Goal: Task Accomplishment & Management: Use online tool/utility

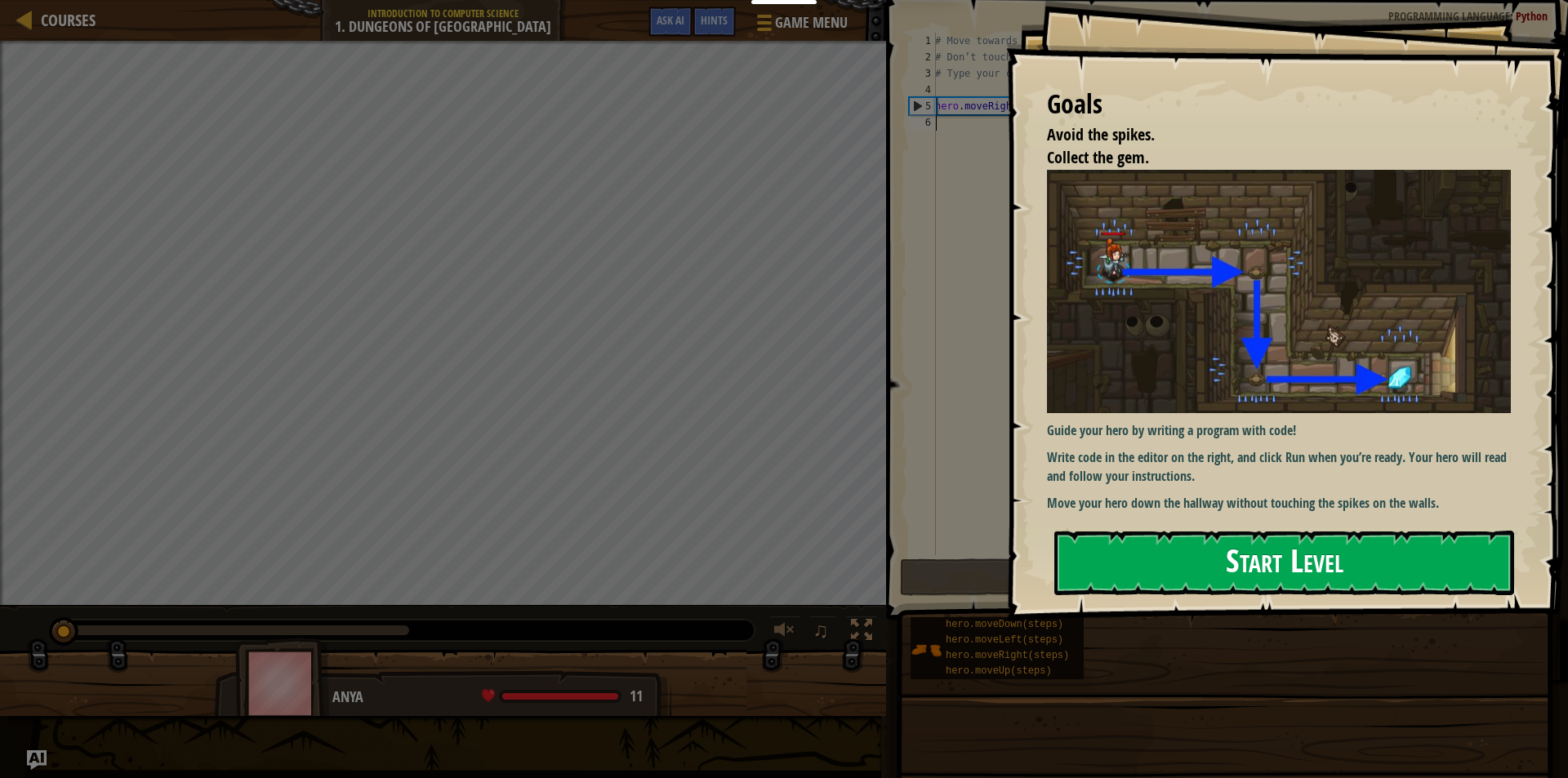
click at [1284, 567] on button "Start Level" at bounding box center [1284, 563] width 460 height 64
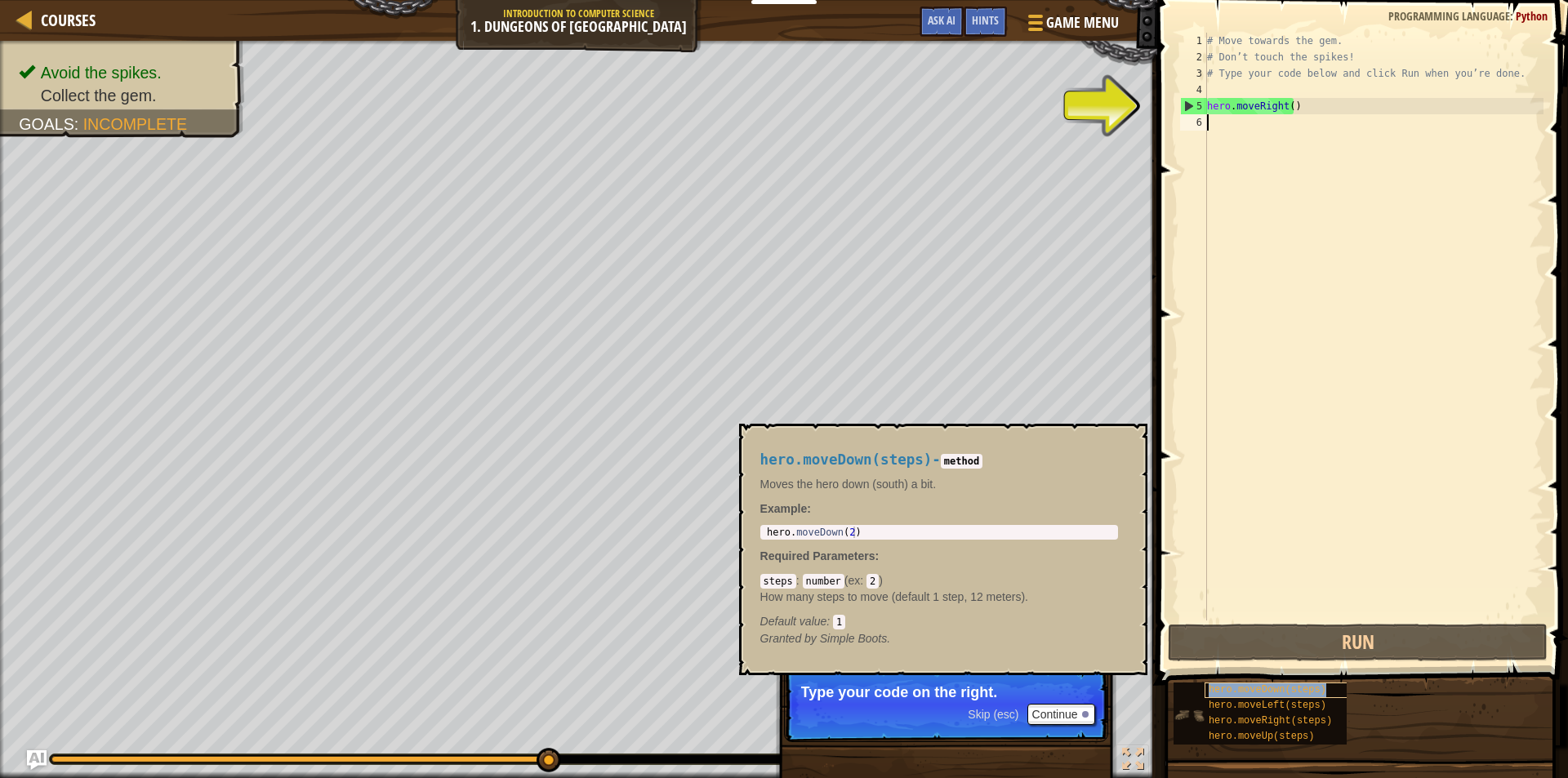
click at [1322, 689] on div "hero.moveDown(steps)" at bounding box center [1282, 690] width 157 height 16
type textarea "hero.moveDown(steps)"
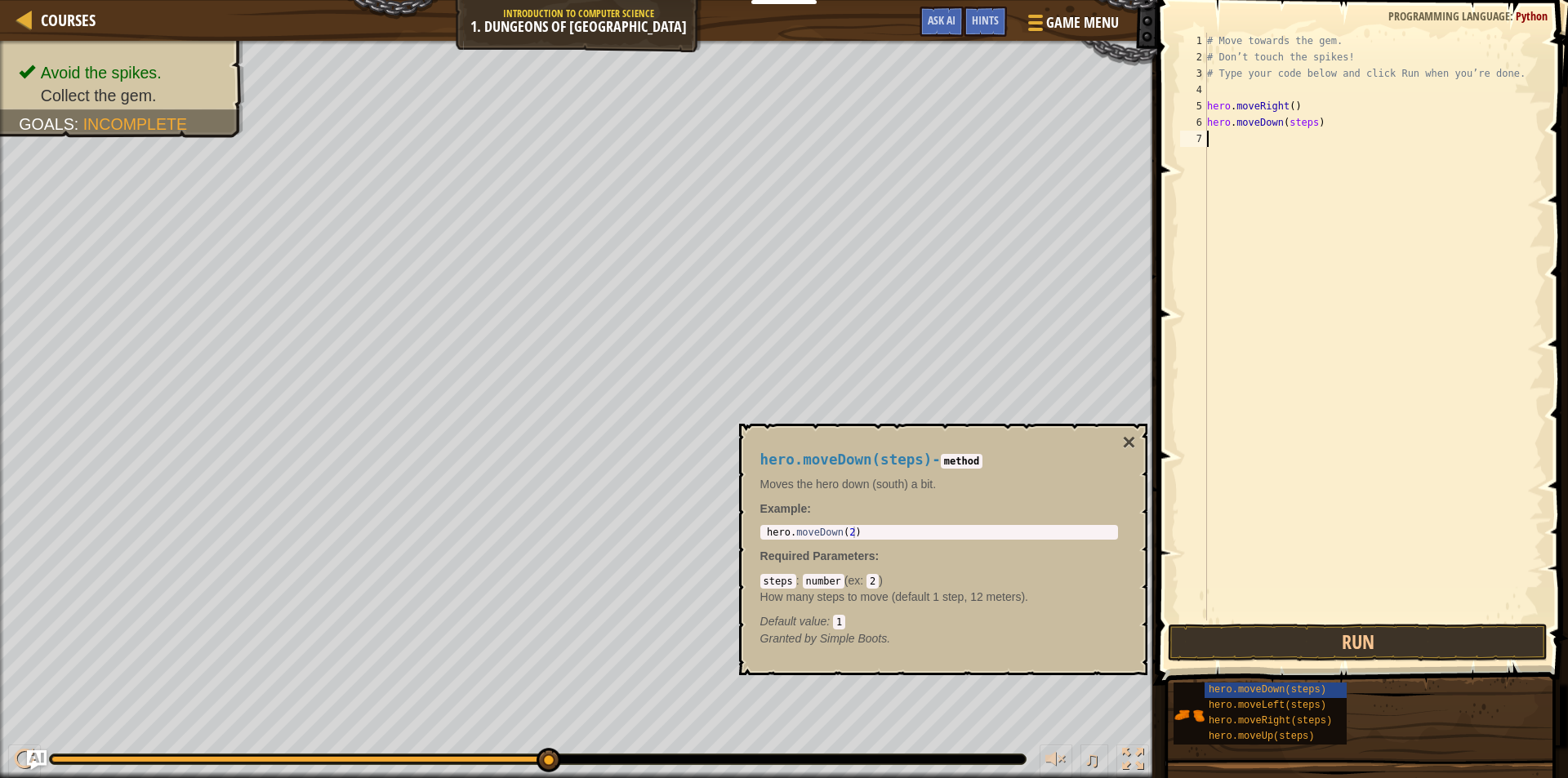
click at [1256, 140] on div "# Move towards the gem. # Don’t touch the spikes! # Type your code below and cl…" at bounding box center [1374, 343] width 340 height 620
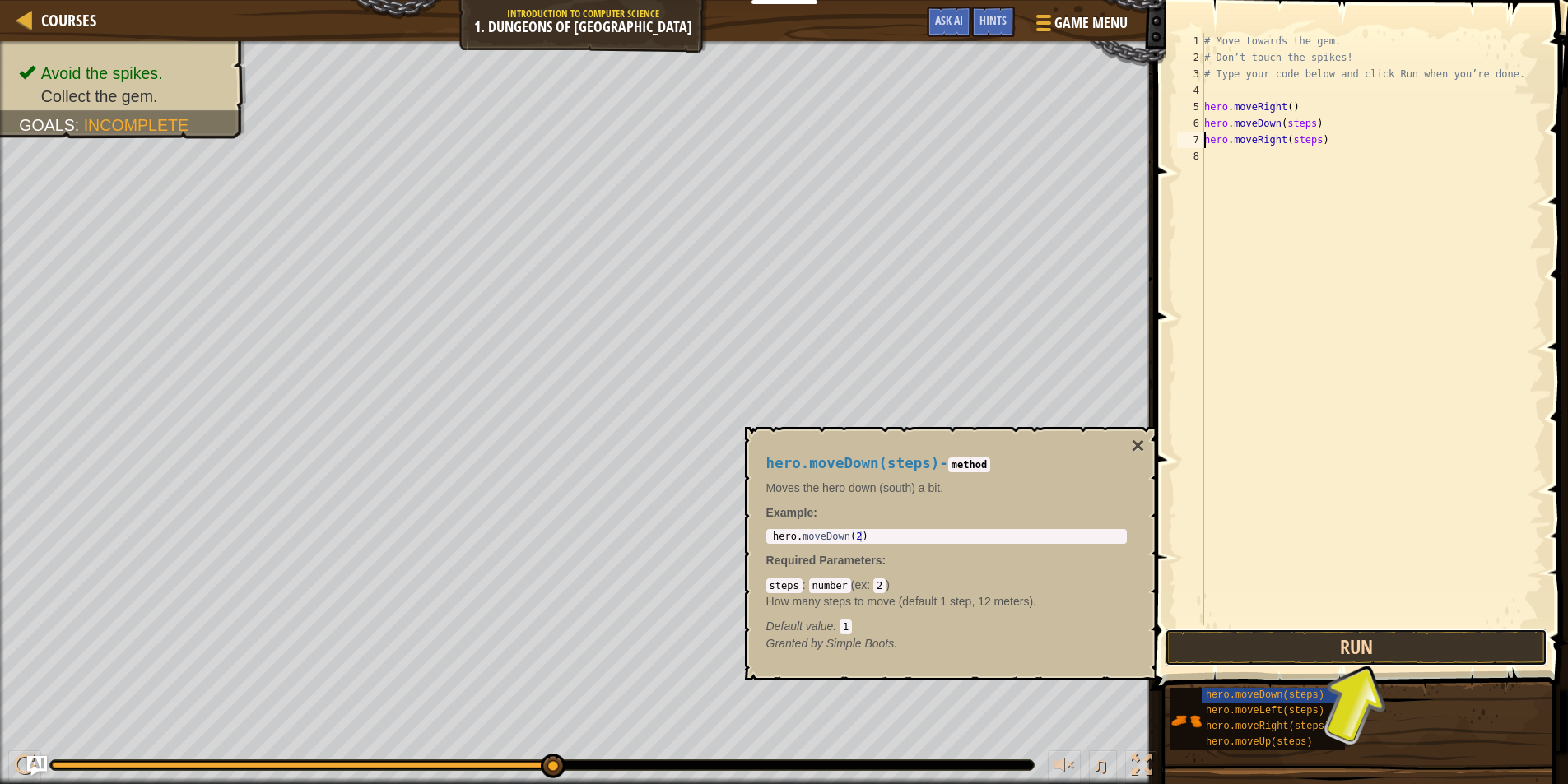
click at [1342, 653] on button "Run" at bounding box center [1356, 647] width 382 height 38
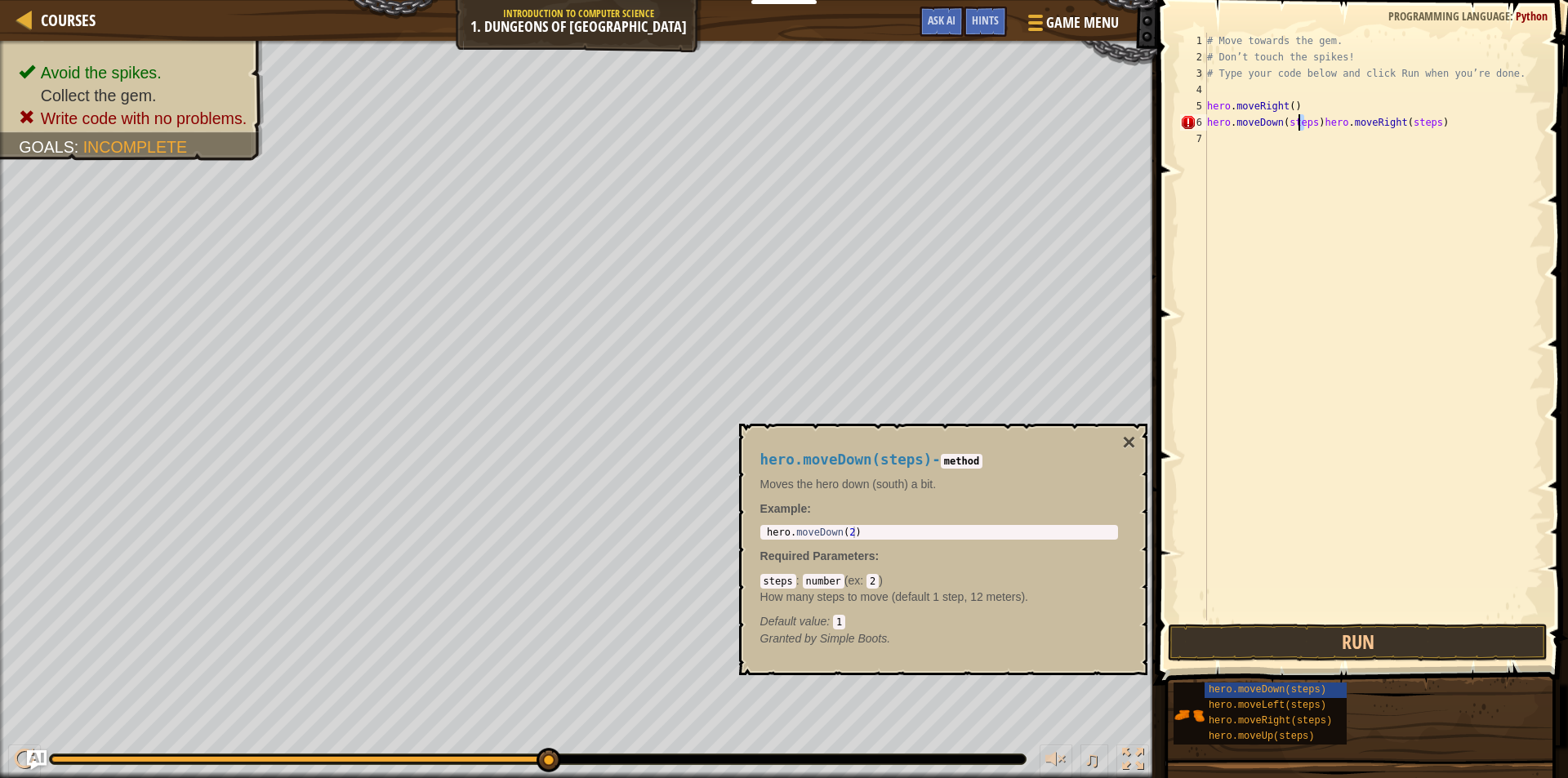
drag, startPoint x: 1306, startPoint y: 120, endPoint x: 1297, endPoint y: 120, distance: 9.0
click at [1297, 120] on div "# Move towards the gem. # Don’t touch the spikes! # Type your code below and cl…" at bounding box center [1374, 343] width 340 height 620
drag, startPoint x: 1307, startPoint y: 124, endPoint x: 1387, endPoint y: 149, distance: 83.8
click at [1309, 124] on div "# Move towards the gem. # Don’t touch the spikes! # Type your code below and cl…" at bounding box center [1374, 343] width 340 height 620
click at [1395, 125] on div "# Move towards the gem. # Don’t touch the spikes! # Type your code below and cl…" at bounding box center [1374, 343] width 340 height 620
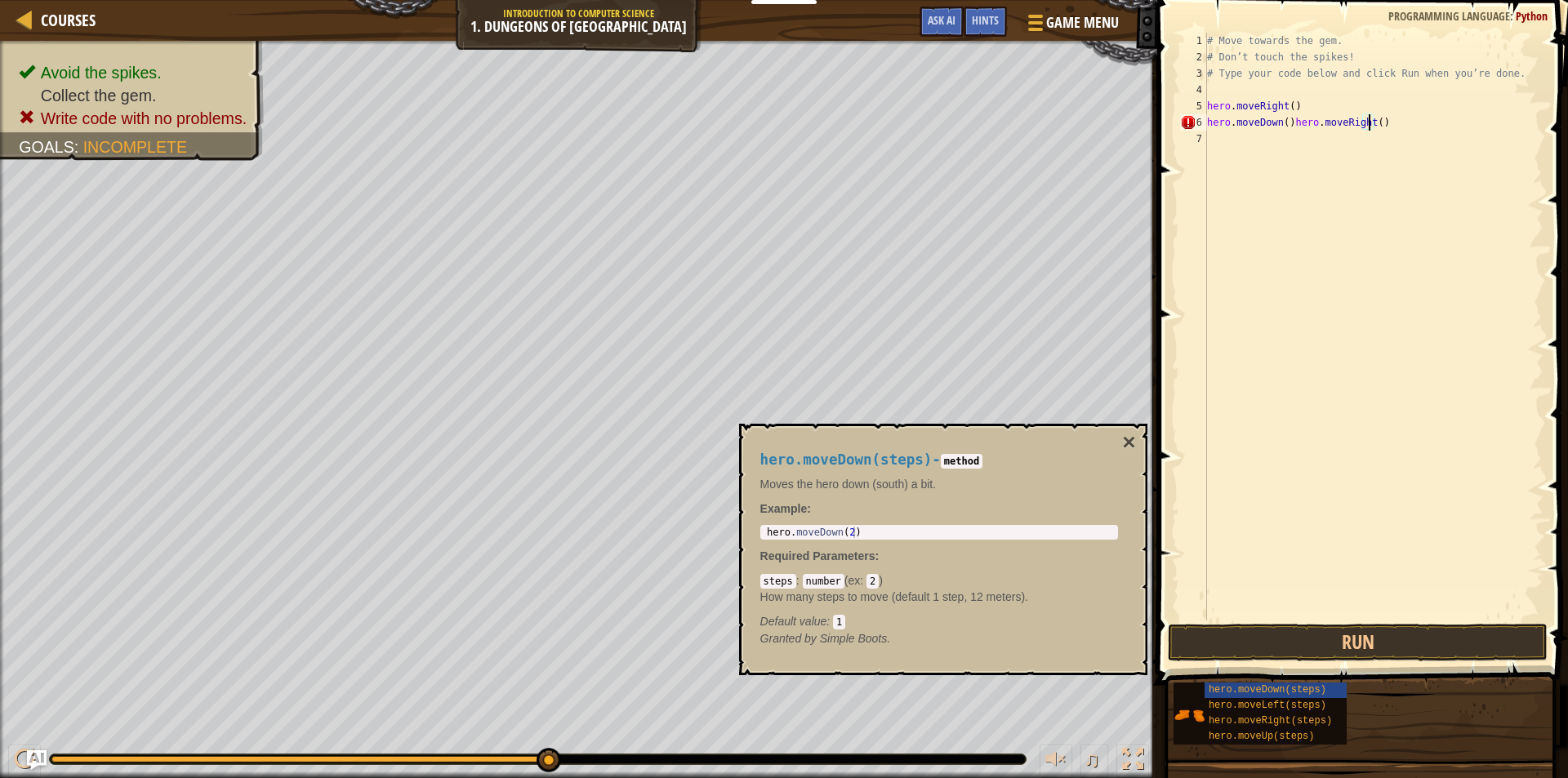
click at [1285, 120] on div "# Move towards the gem. # Don’t touch the spikes! # Type your code below and cl…" at bounding box center [1374, 343] width 340 height 620
click at [1287, 122] on div "# Move towards the gem. # Don’t touch the spikes! # Type your code below and cl…" at bounding box center [1374, 343] width 340 height 620
type textarea "hero.moveRight()"
click at [1360, 646] on button "Run" at bounding box center [1357, 642] width 379 height 38
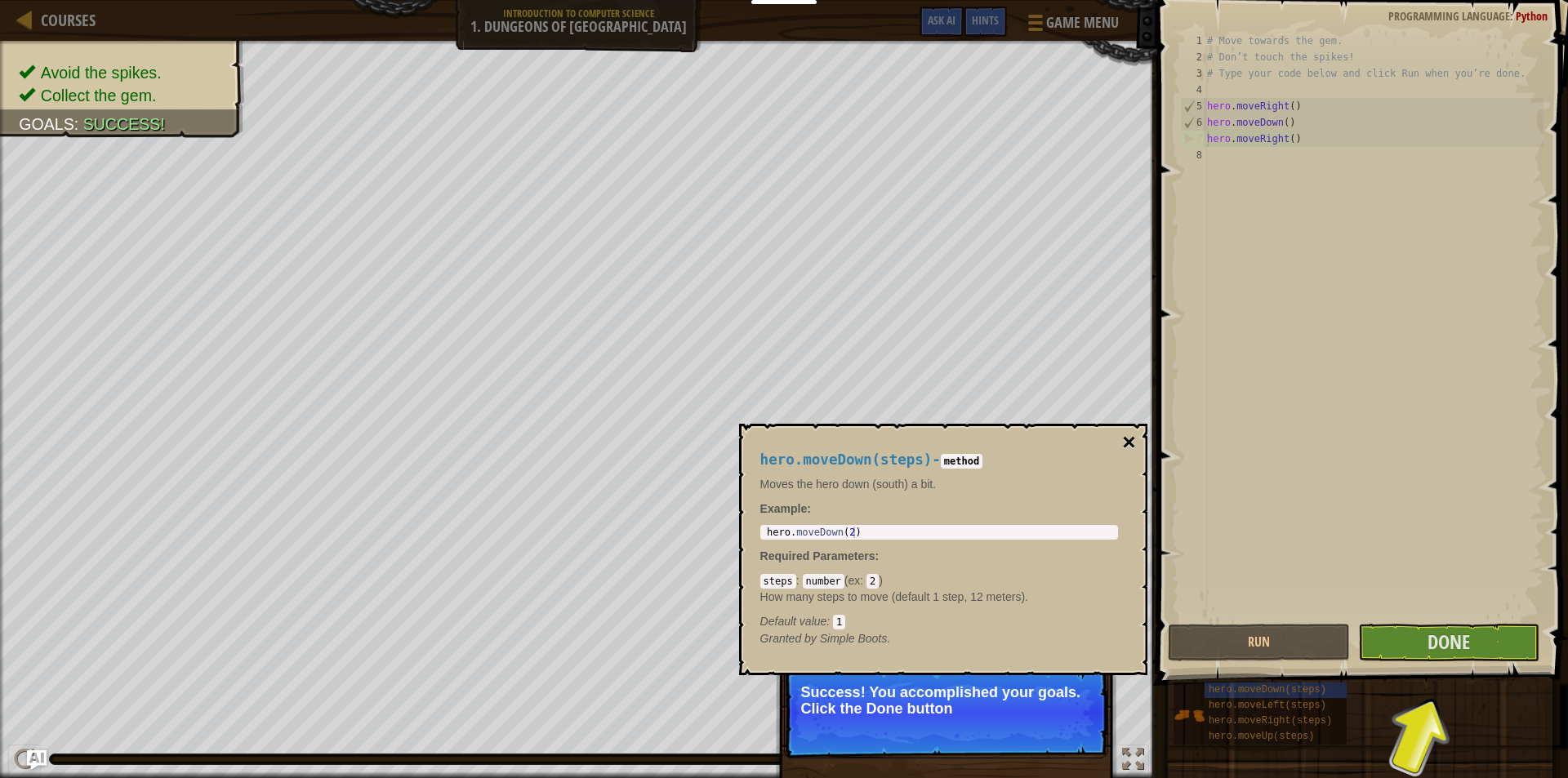
click at [1129, 439] on button "×" at bounding box center [1128, 443] width 13 height 23
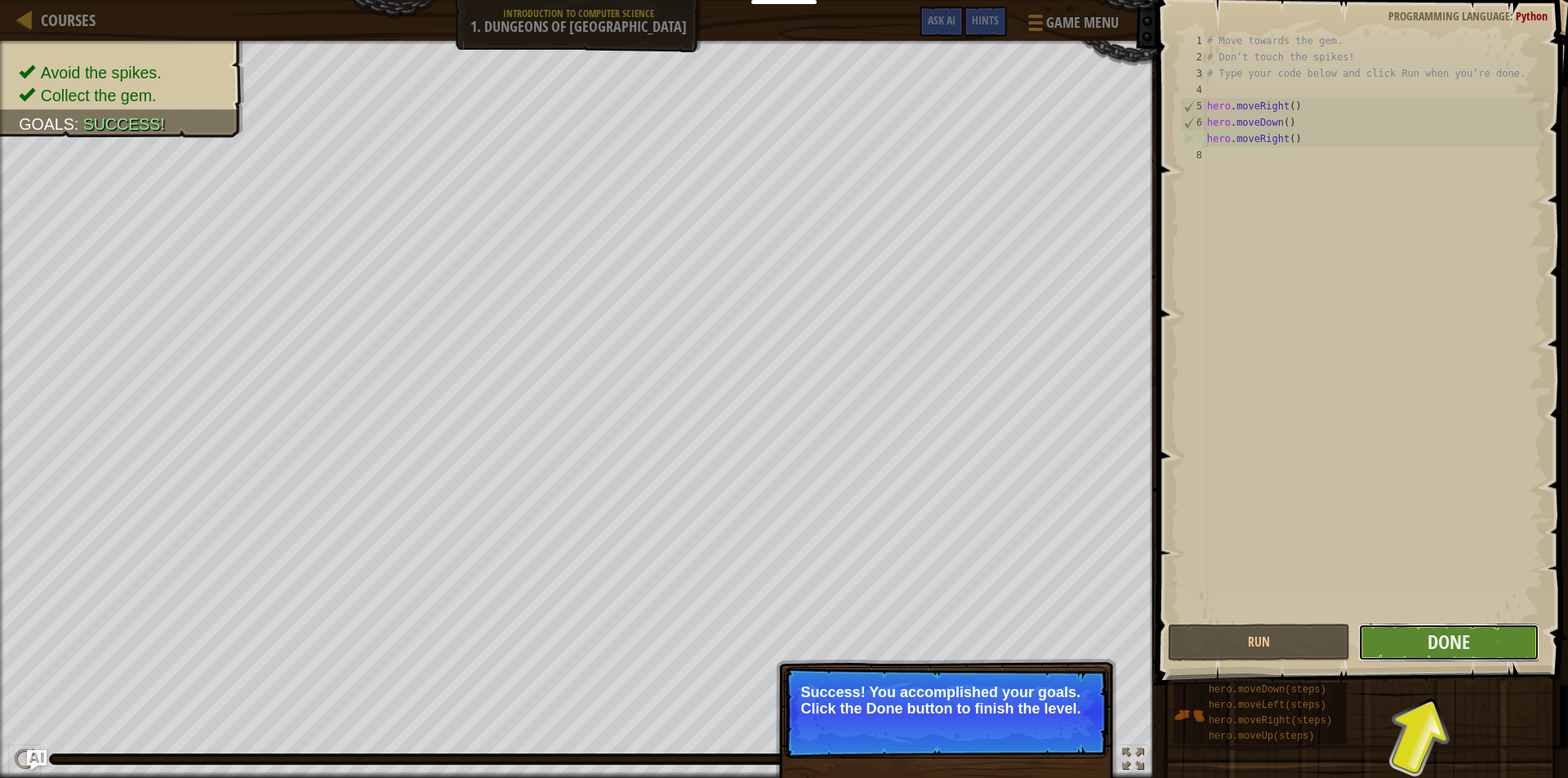
click at [1477, 641] on button "Done" at bounding box center [1449, 642] width 182 height 38
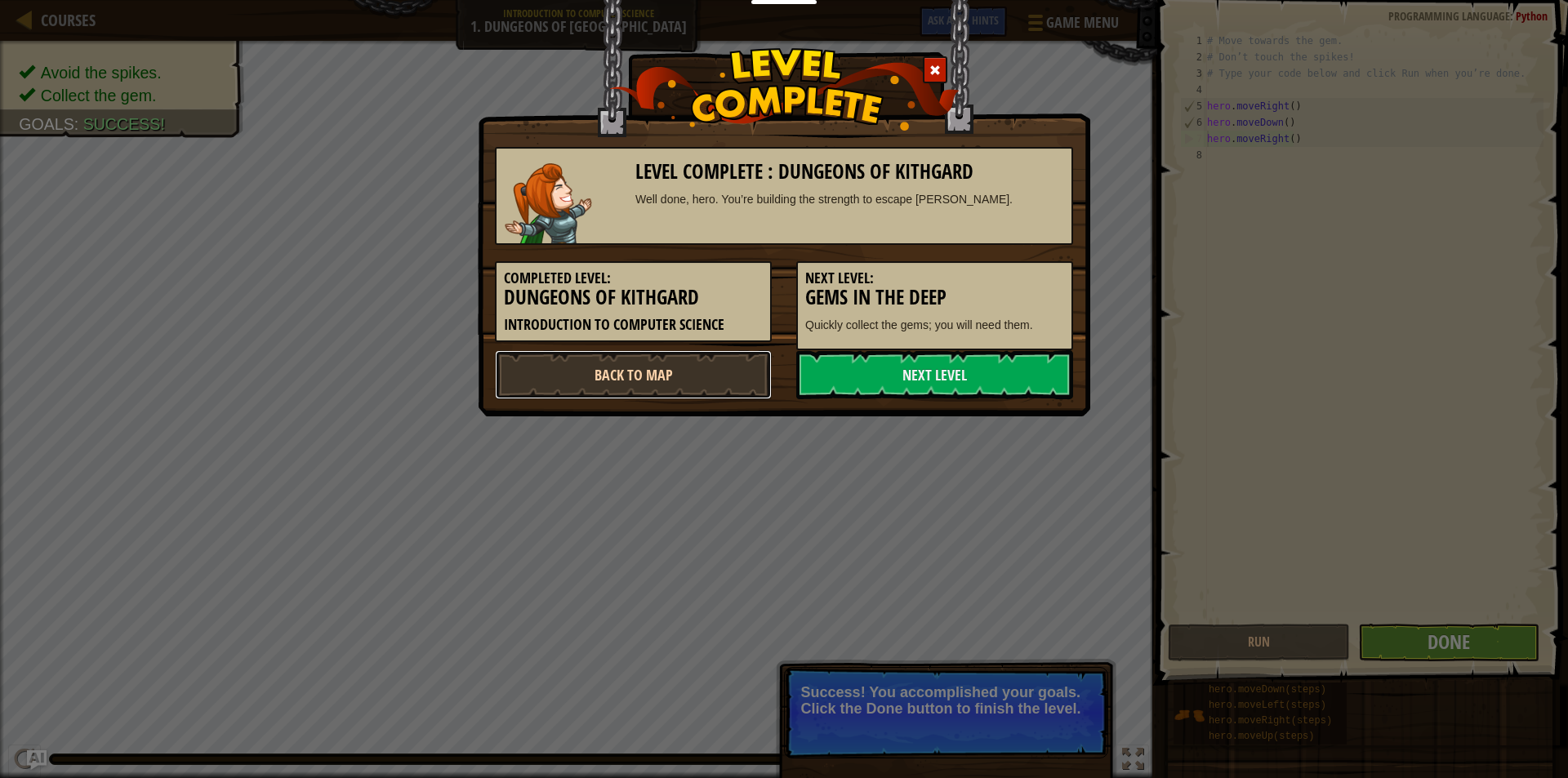
click at [724, 383] on link "Back to Map" at bounding box center [633, 374] width 277 height 49
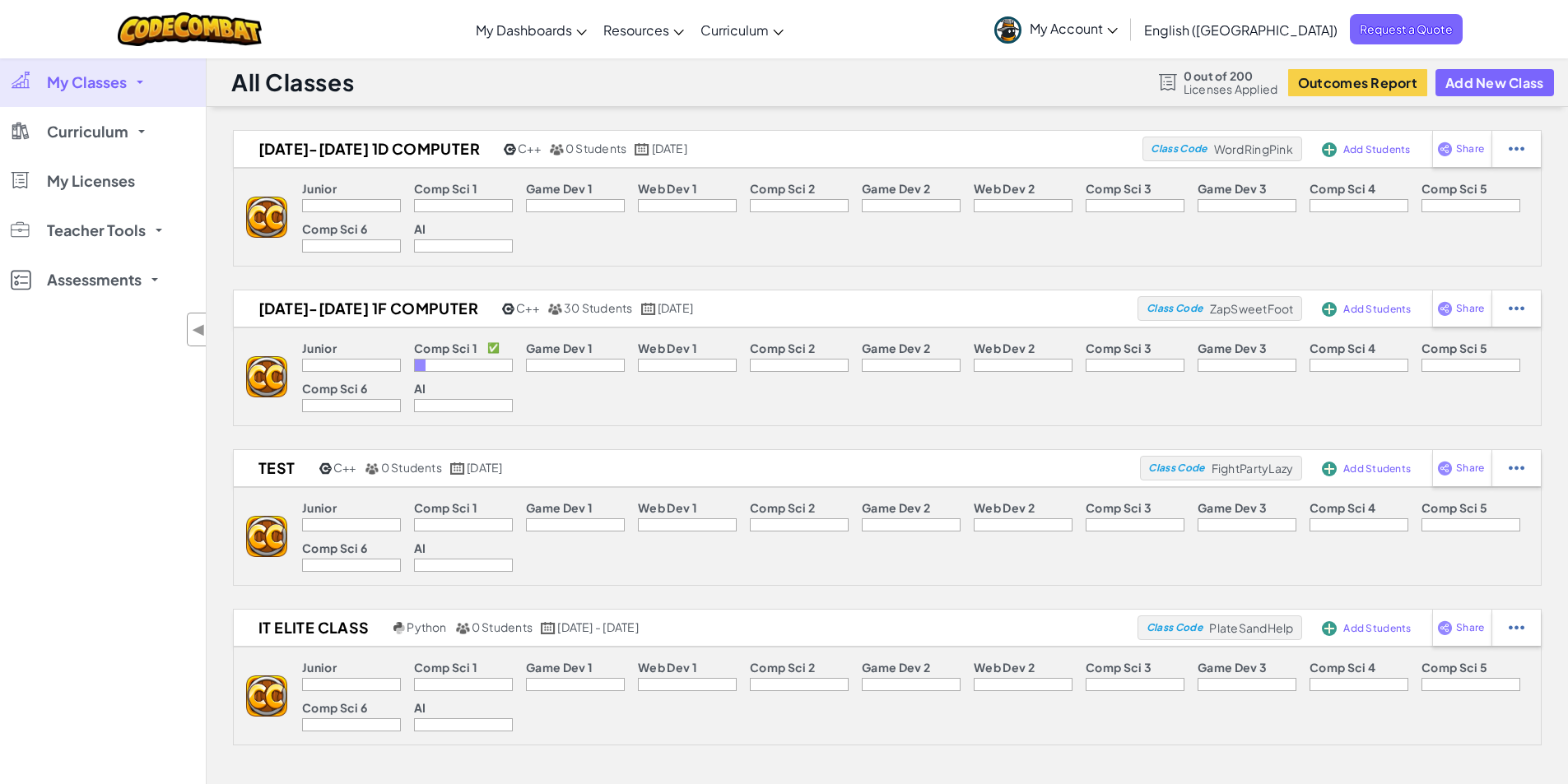
click at [334, 189] on p "Junior" at bounding box center [319, 188] width 34 height 13
click at [442, 199] on div at bounding box center [463, 206] width 99 height 13
click at [1506, 145] on div at bounding box center [1515, 149] width 49 height 36
select select "cpp"
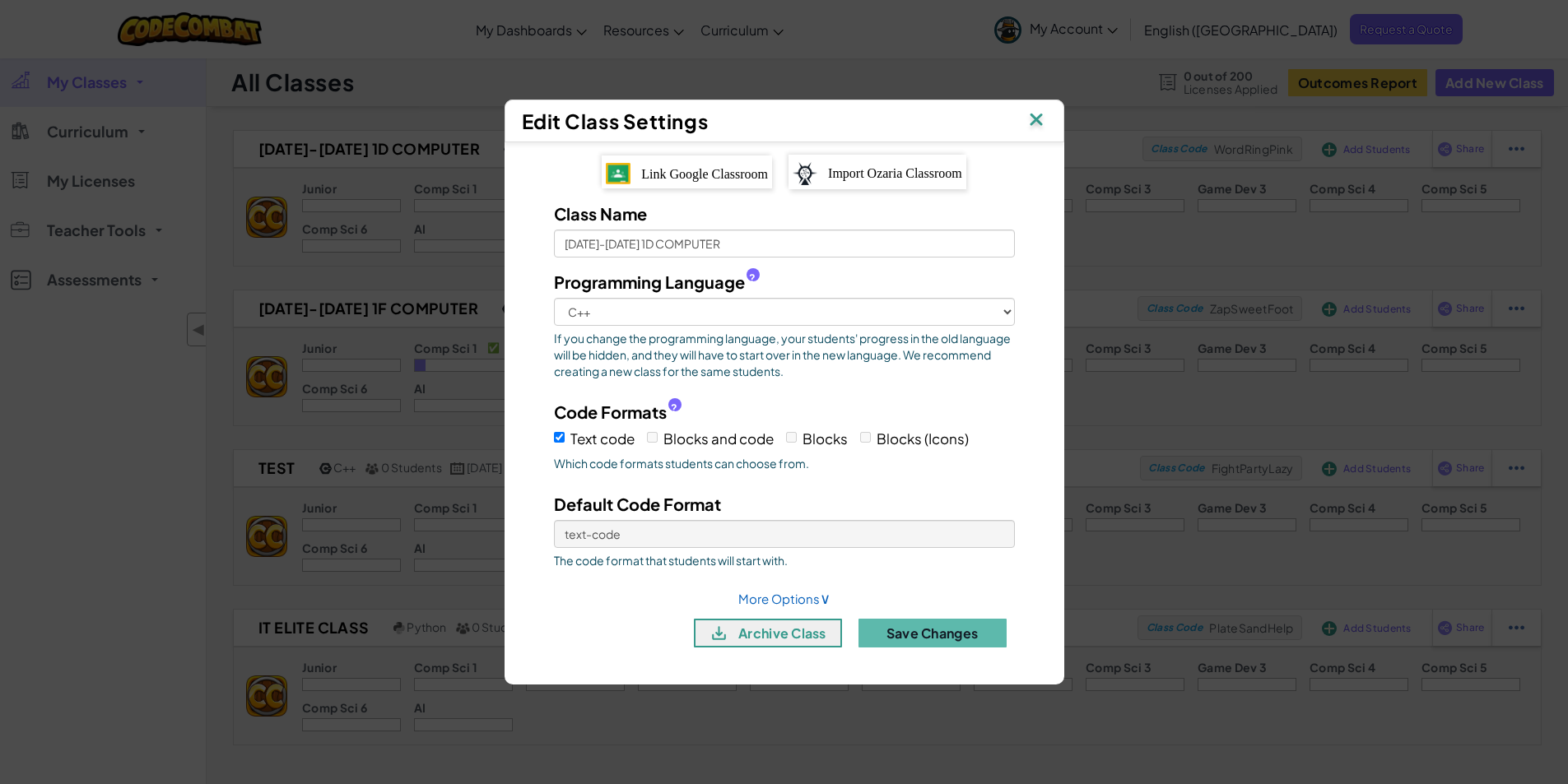
click at [1036, 123] on img at bounding box center [1035, 121] width 21 height 25
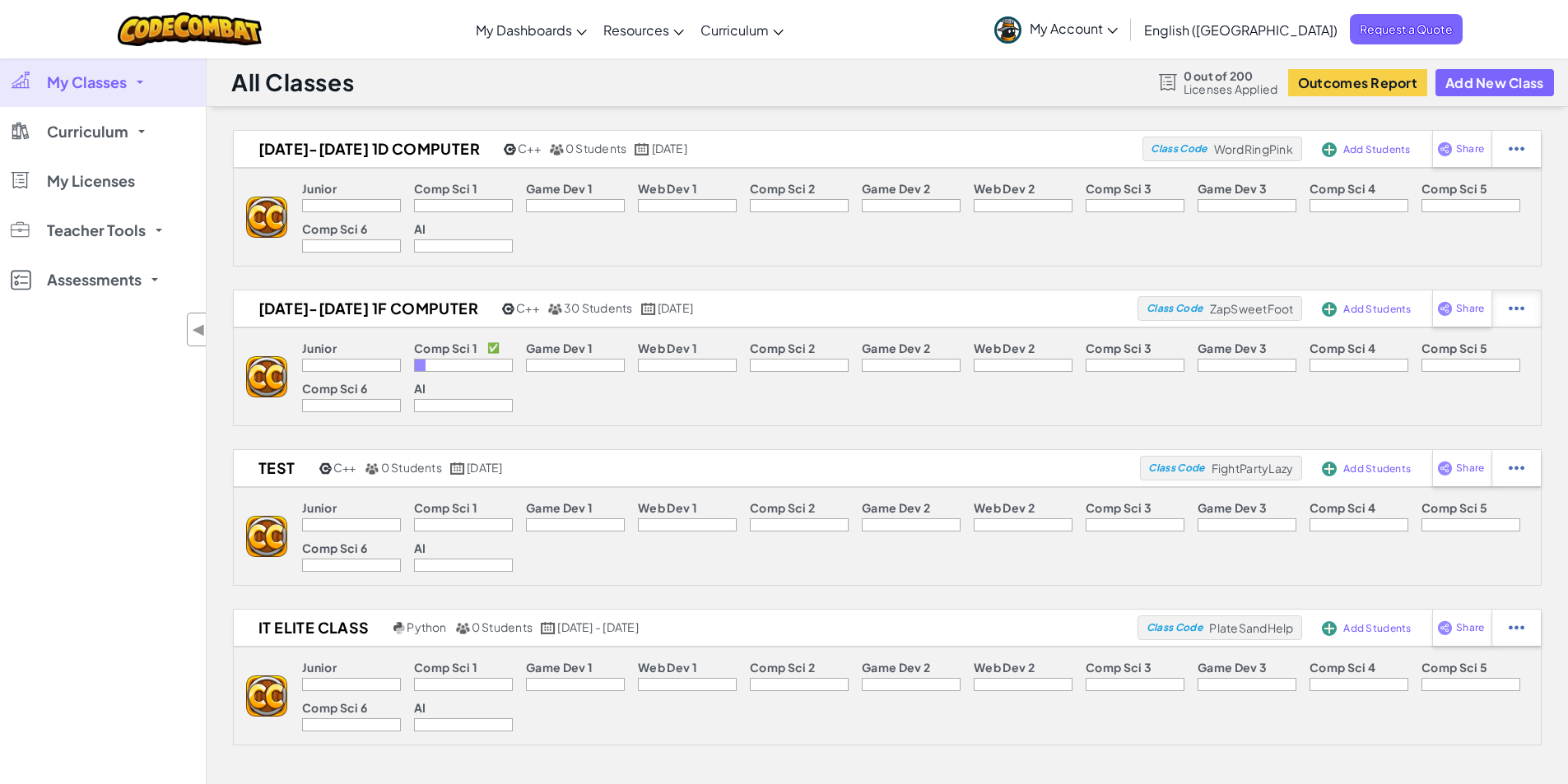
click at [1513, 308] on img at bounding box center [1515, 308] width 16 height 15
select select "cpp"
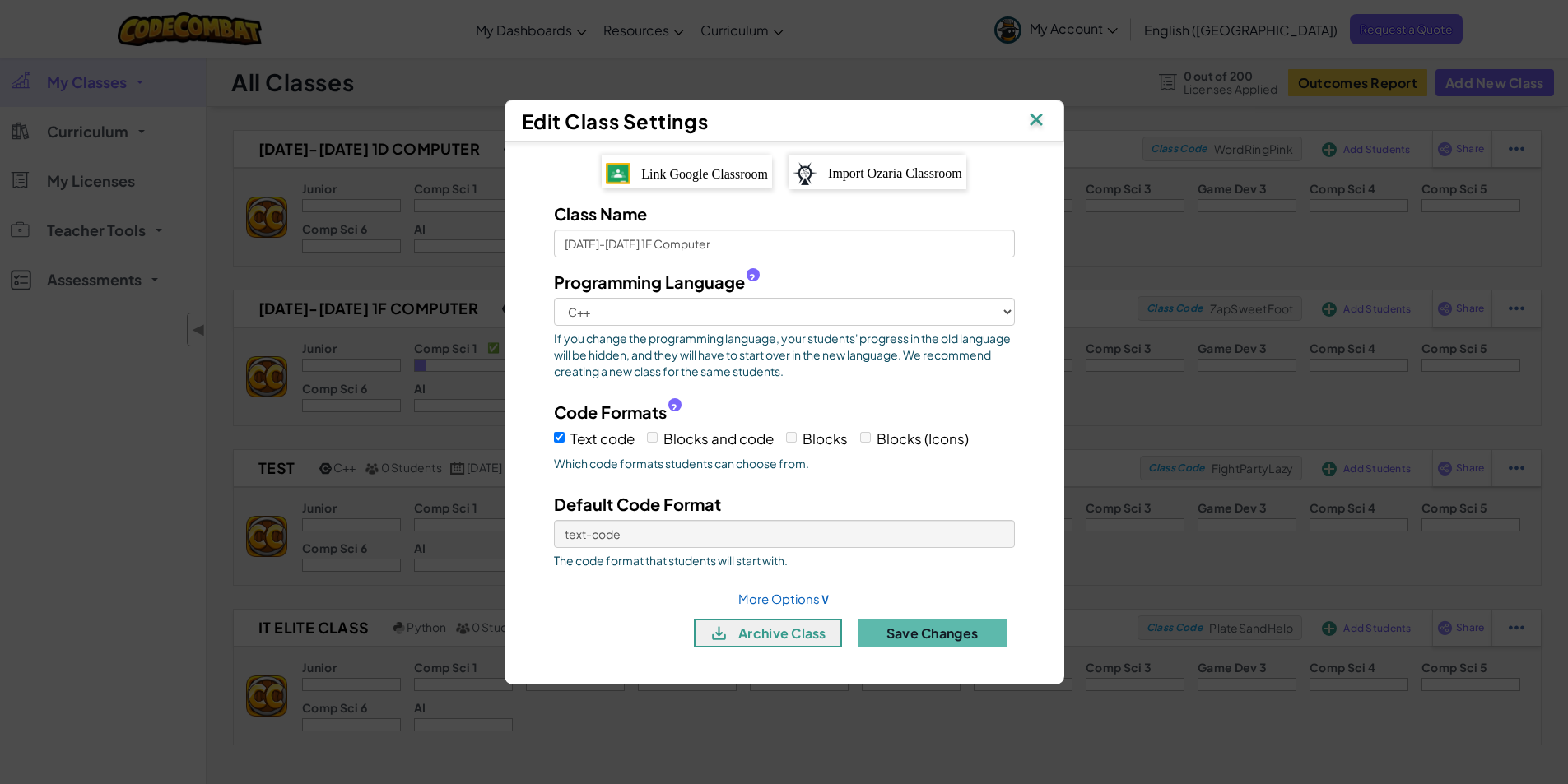
click at [1031, 120] on img at bounding box center [1035, 121] width 21 height 25
